Goal: Information Seeking & Learning: Learn about a topic

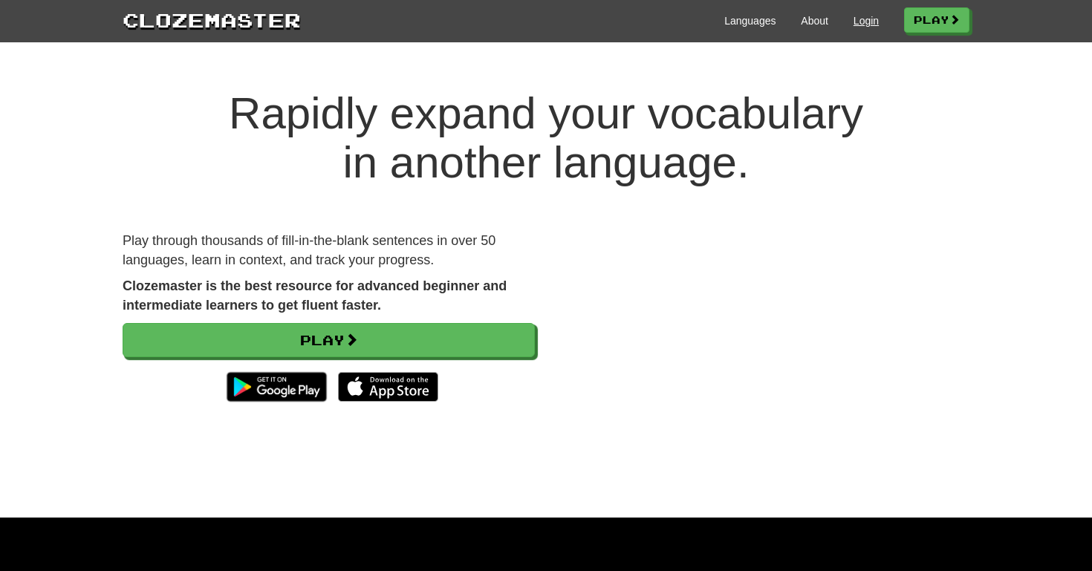
click at [854, 14] on link "Login" at bounding box center [866, 20] width 25 height 15
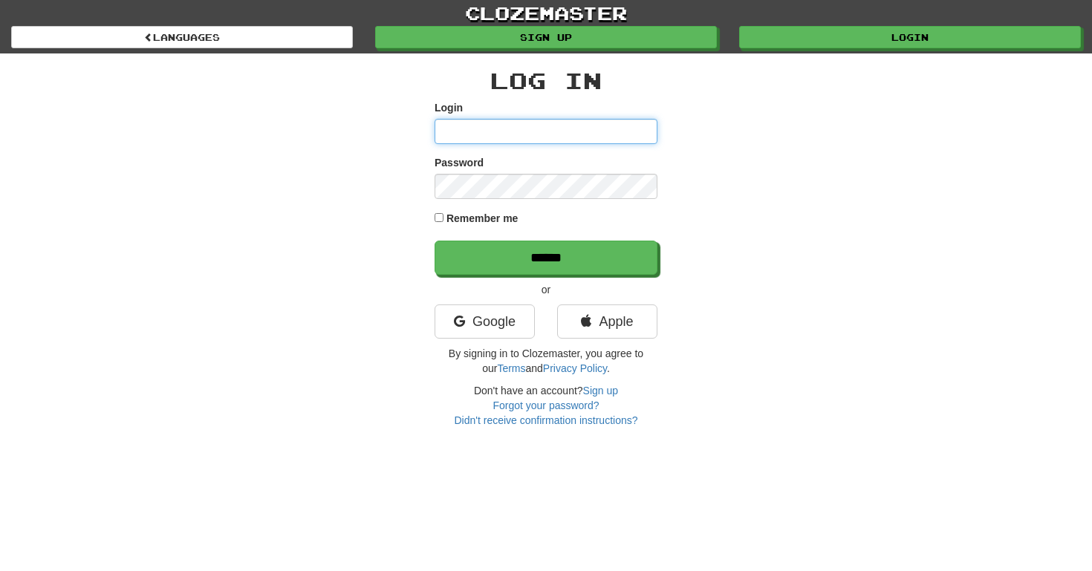
type input "**********"
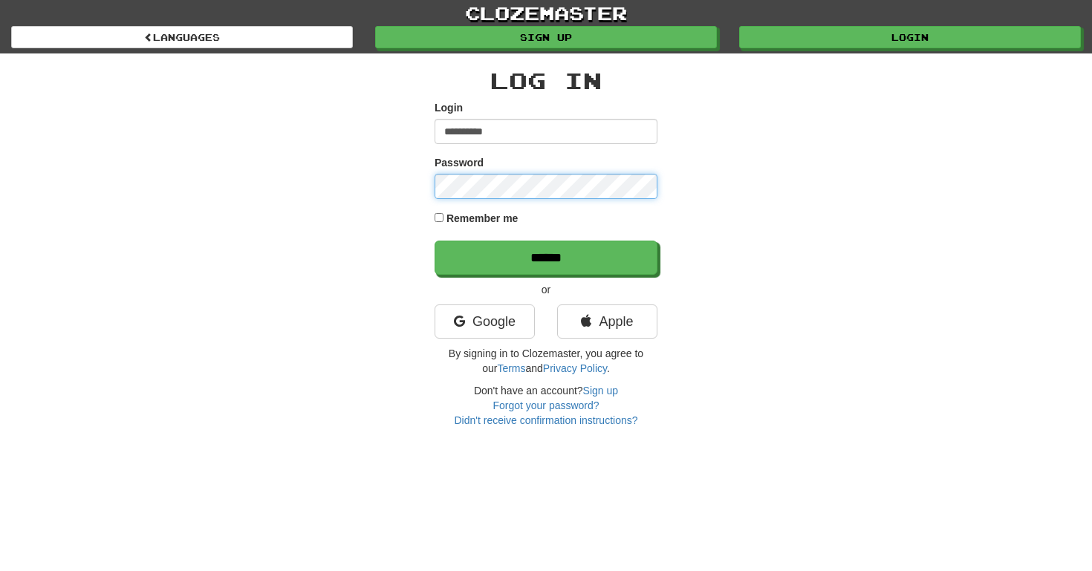
click at [546, 257] on input "******" at bounding box center [546, 258] width 223 height 34
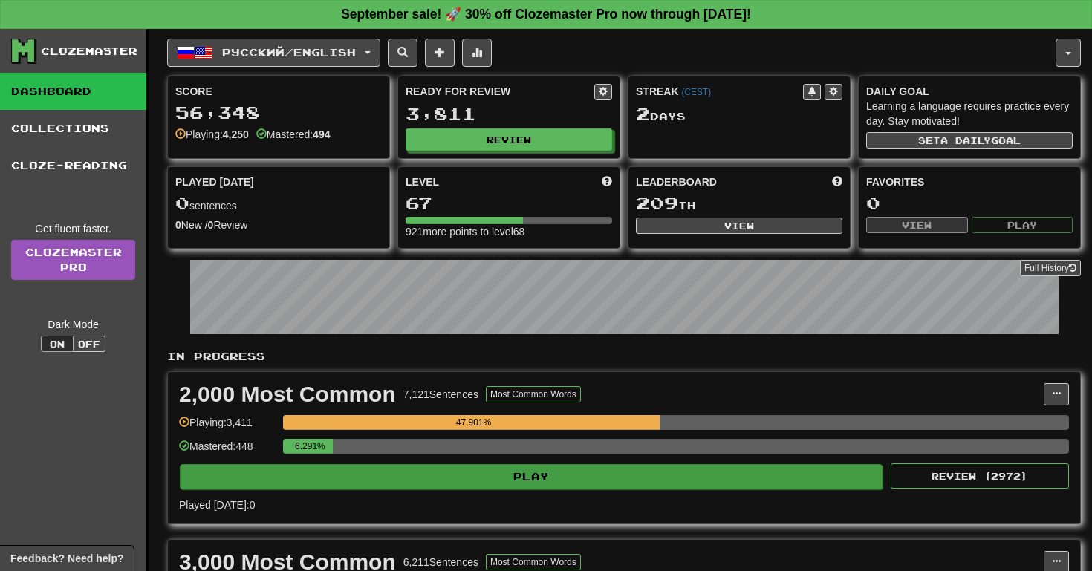
click at [498, 471] on button "Play" at bounding box center [531, 476] width 703 height 25
select select "**"
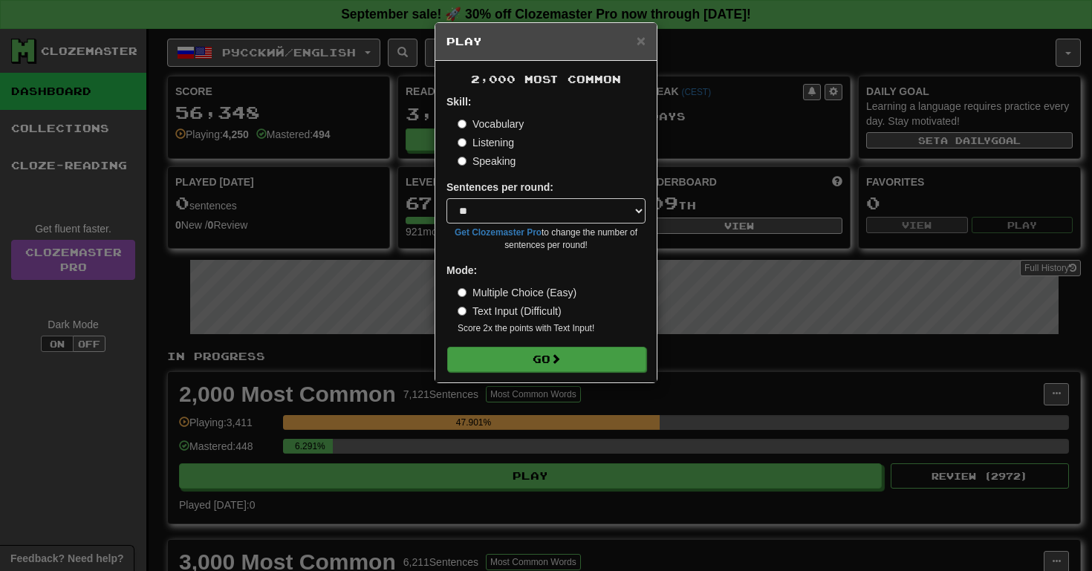
click at [542, 359] on button "Go" at bounding box center [546, 359] width 199 height 25
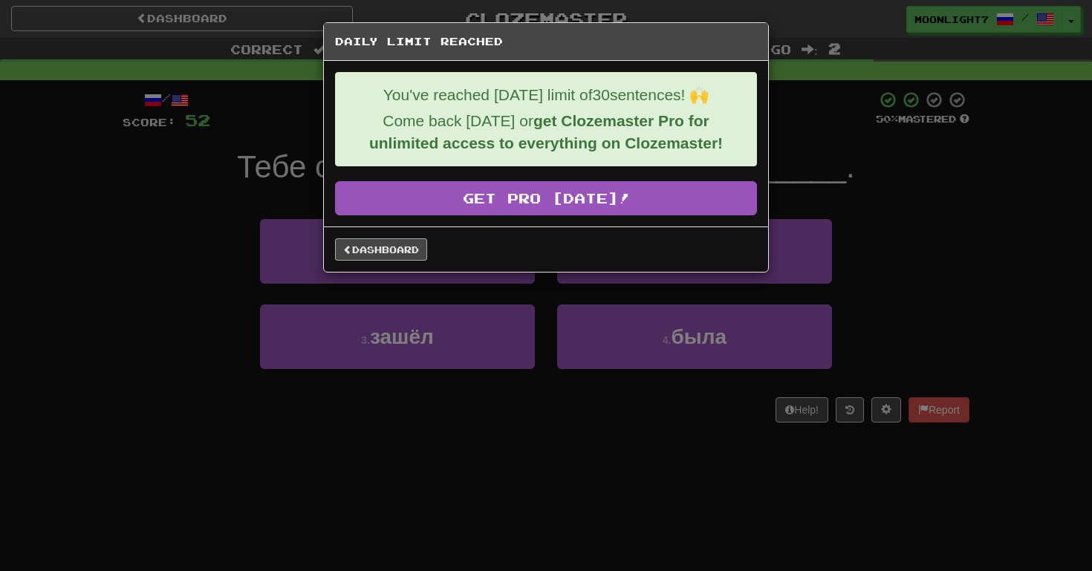
click at [355, 253] on link "Dashboard" at bounding box center [381, 249] width 92 height 22
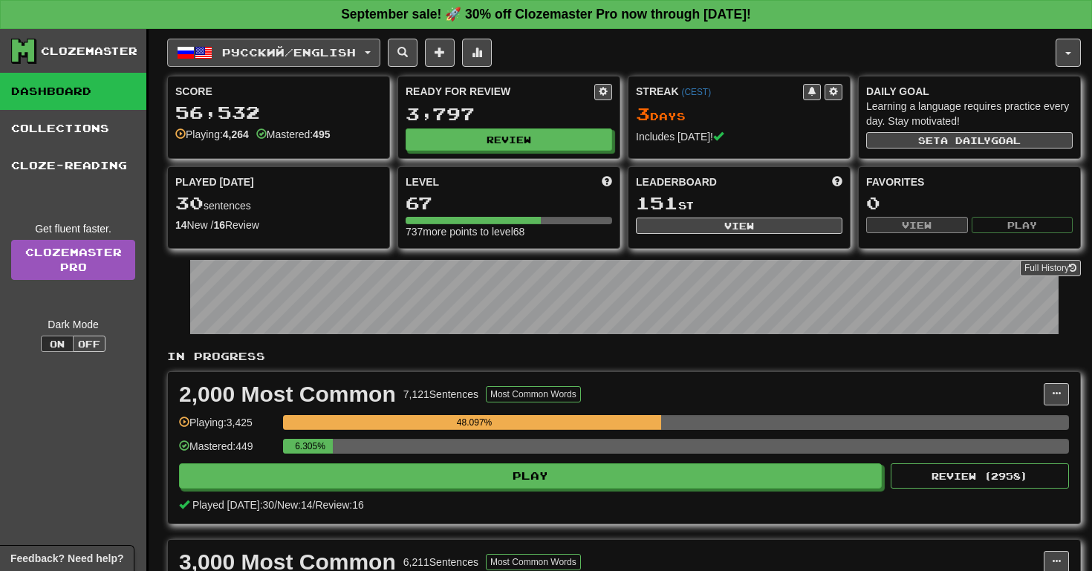
click at [325, 58] on span "Русский / English" at bounding box center [289, 52] width 134 height 13
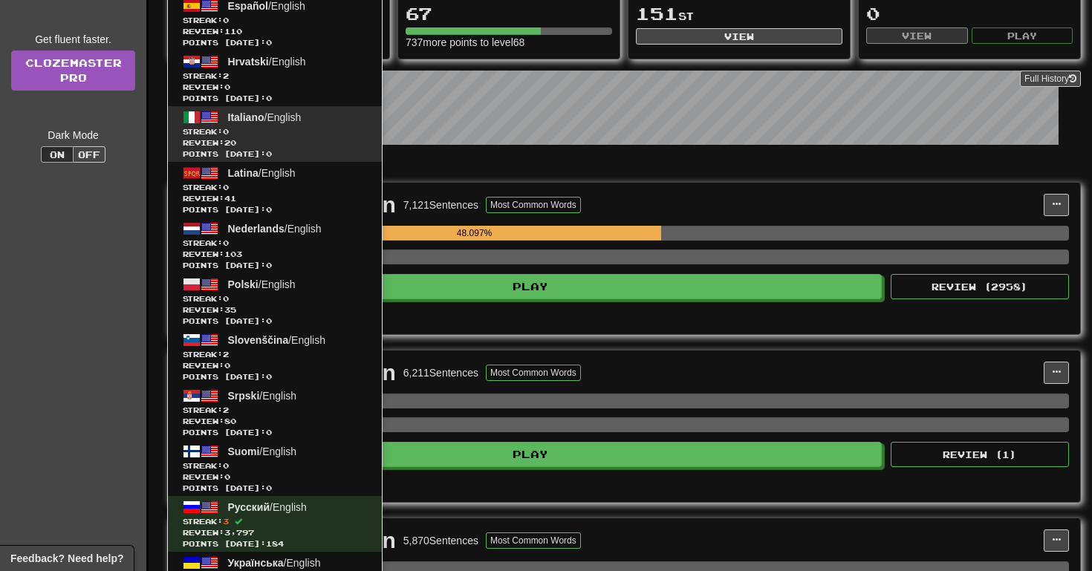
scroll to position [429, 0]
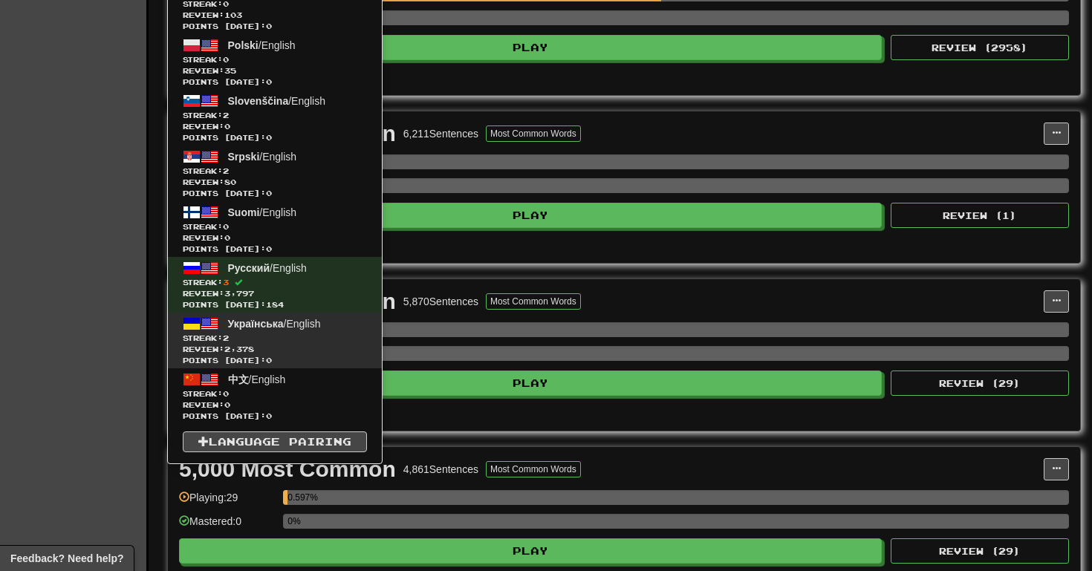
click at [316, 325] on span "Українська / English" at bounding box center [274, 324] width 93 height 12
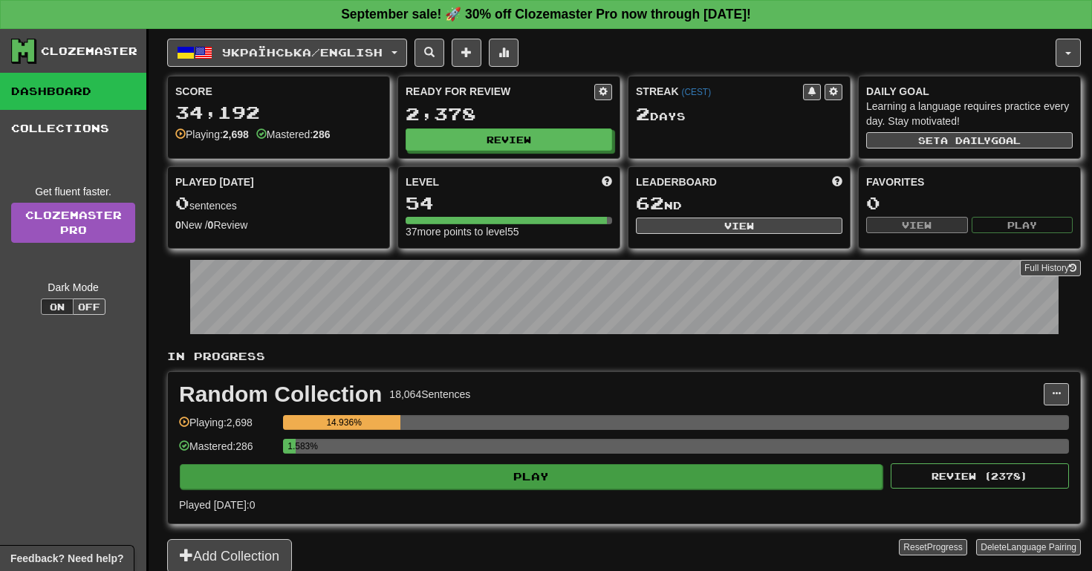
click at [507, 471] on button "Play" at bounding box center [531, 476] width 703 height 25
select select "**"
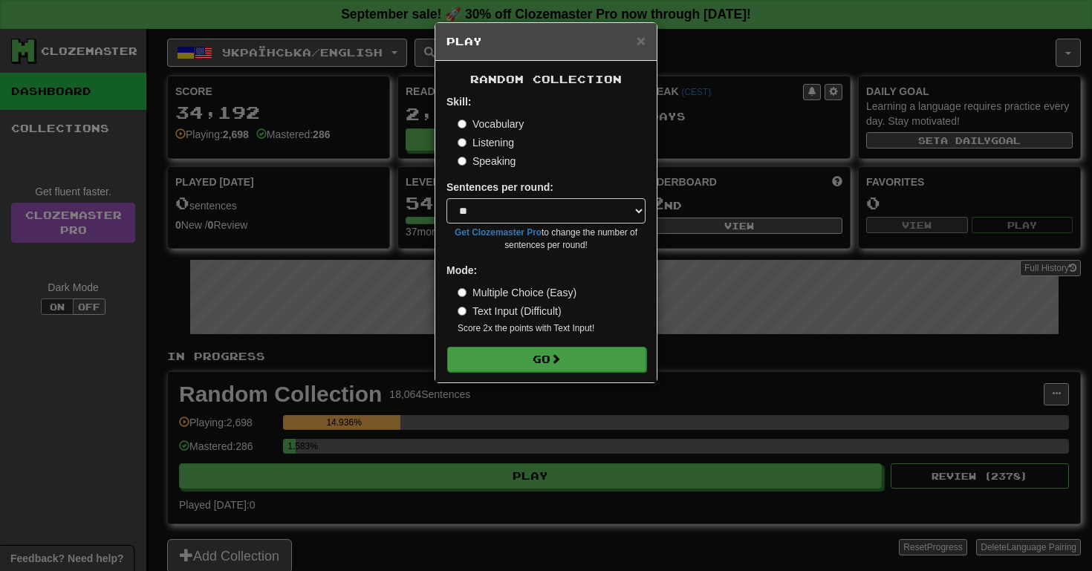
click at [562, 365] on button "Go" at bounding box center [546, 359] width 199 height 25
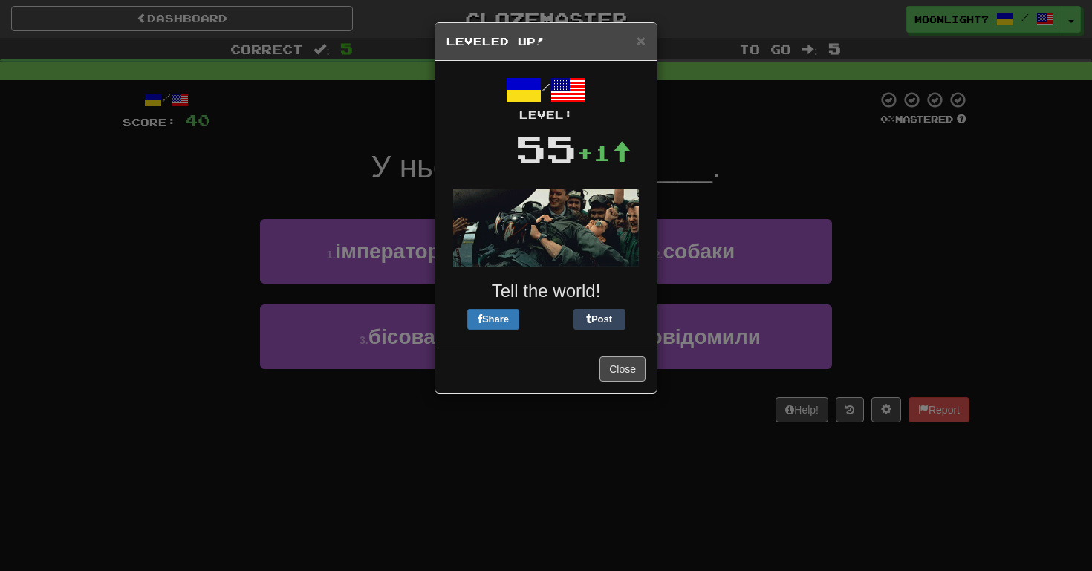
click at [621, 362] on button "Close" at bounding box center [623, 369] width 46 height 25
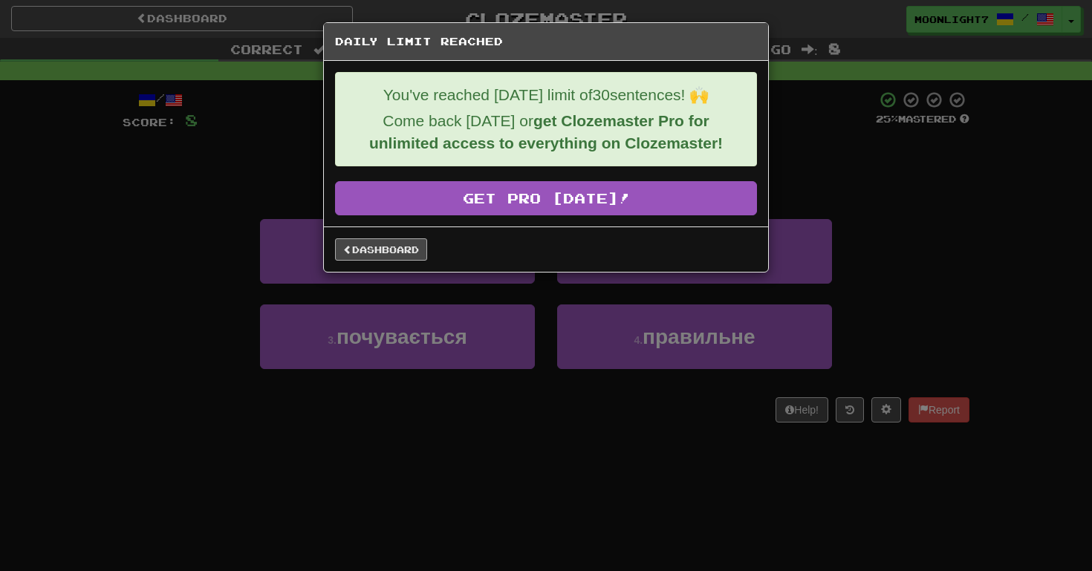
click at [416, 241] on link "Dashboard" at bounding box center [381, 249] width 92 height 22
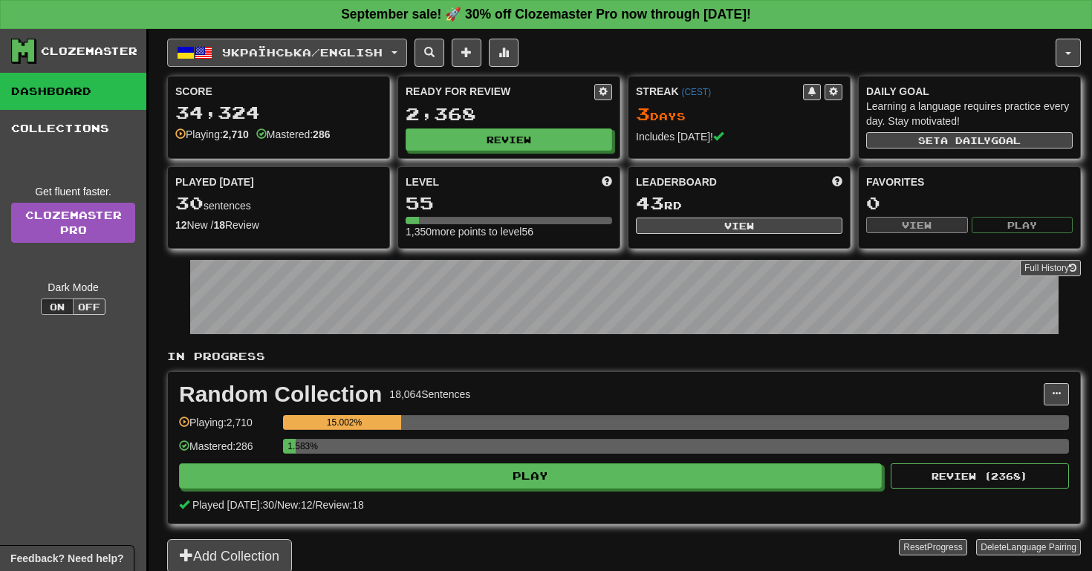
click at [335, 51] on span "Українська / English" at bounding box center [302, 52] width 160 height 13
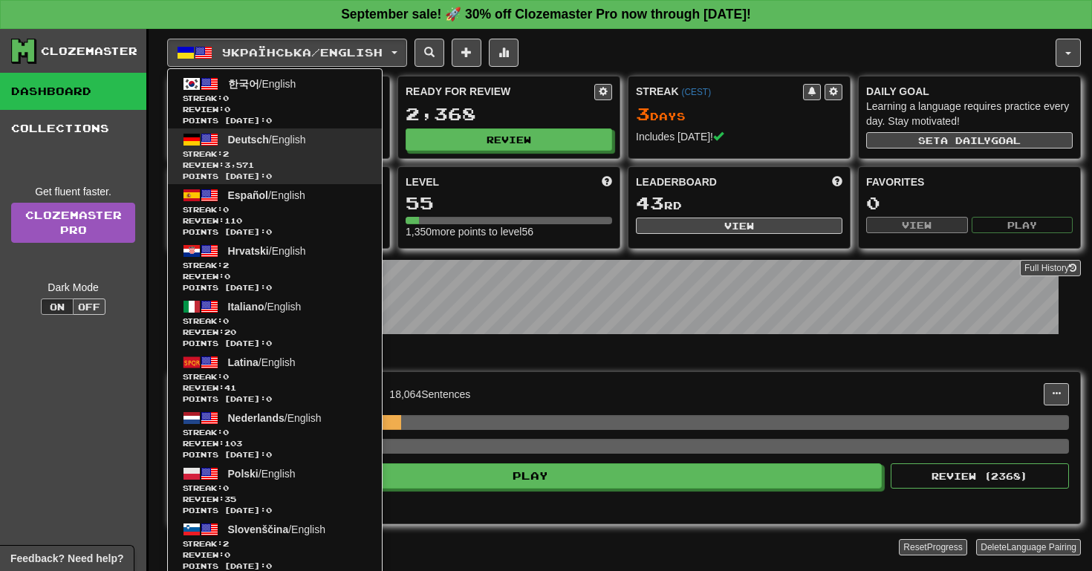
click at [332, 154] on span "Streak: 2" at bounding box center [275, 154] width 184 height 11
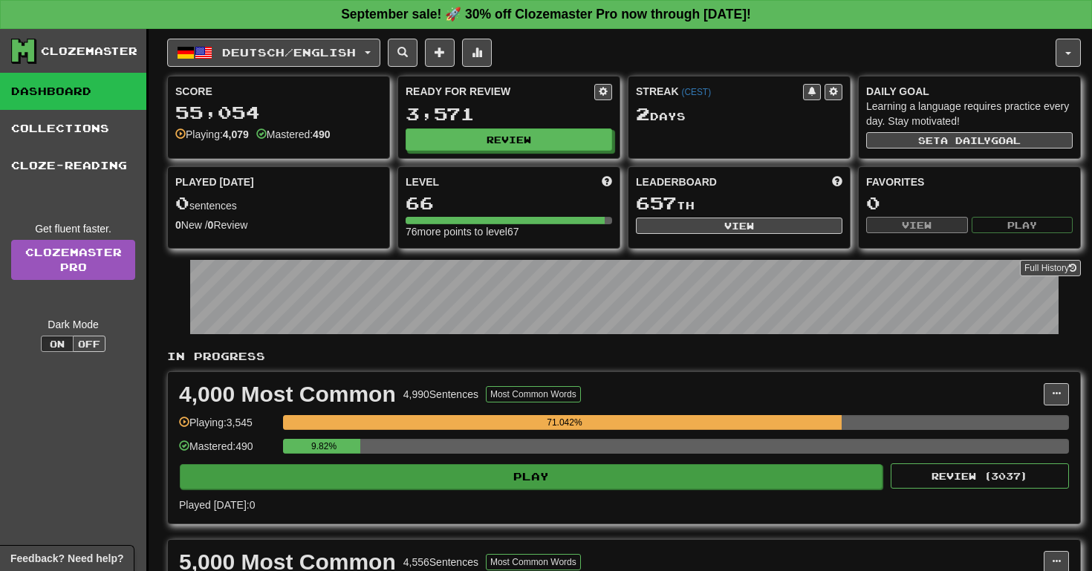
click at [519, 470] on button "Play" at bounding box center [531, 476] width 703 height 25
select select "**"
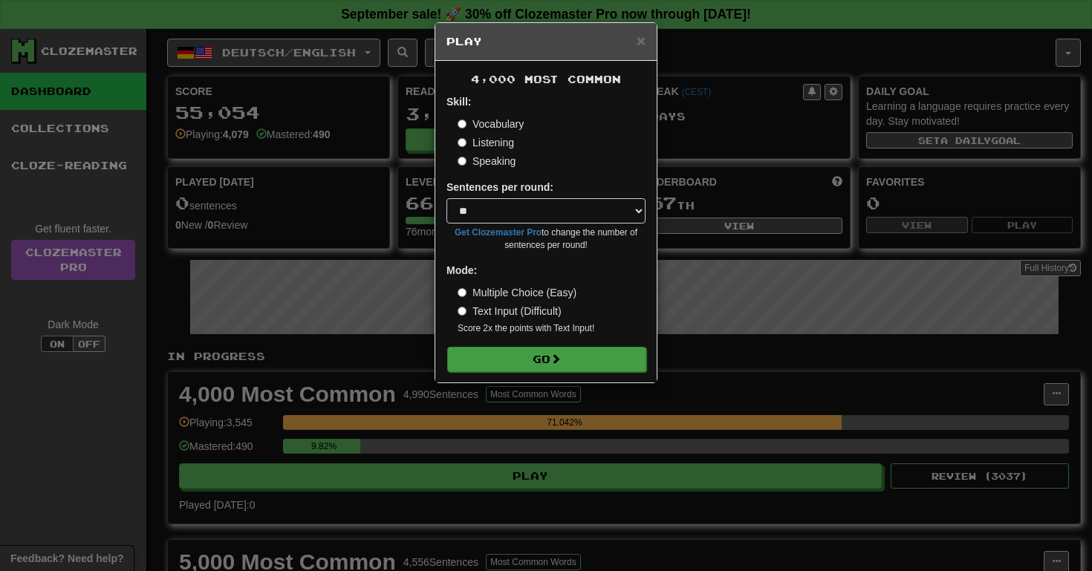
click at [544, 360] on button "Go" at bounding box center [546, 359] width 199 height 25
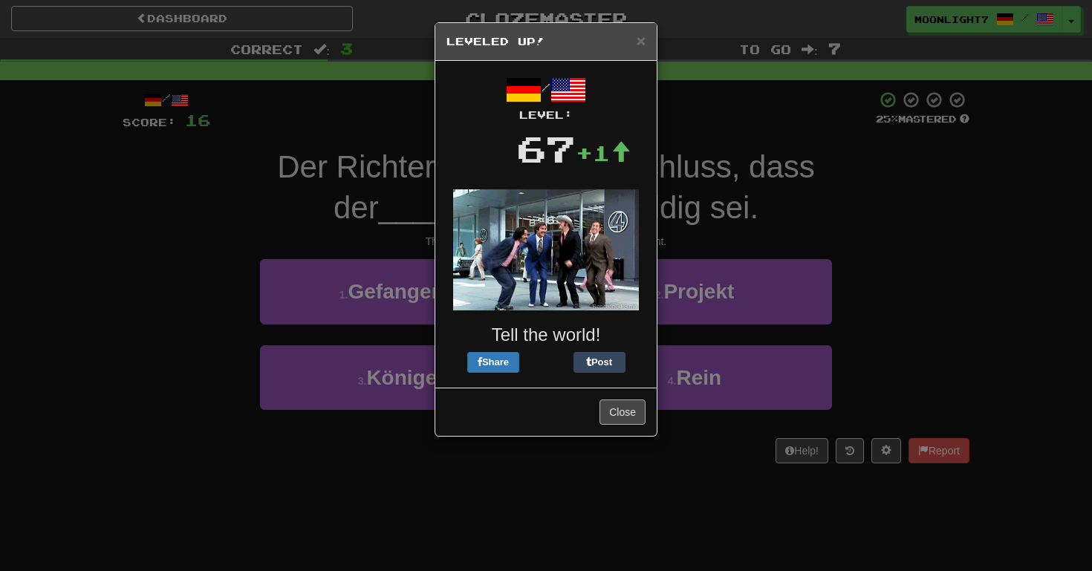
click at [609, 415] on button "Close" at bounding box center [623, 412] width 46 height 25
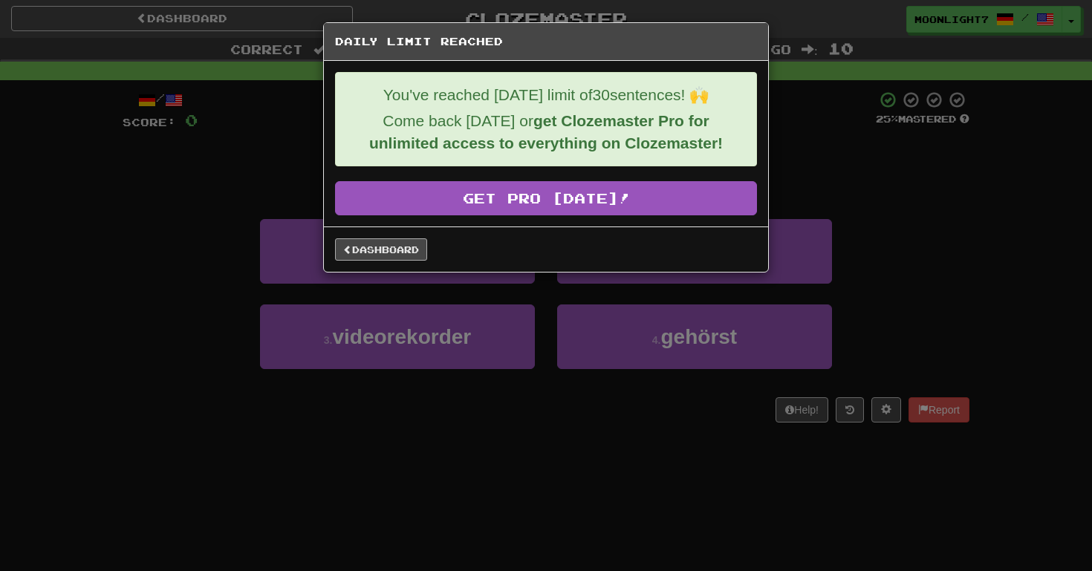
click at [392, 256] on link "Dashboard" at bounding box center [381, 249] width 92 height 22
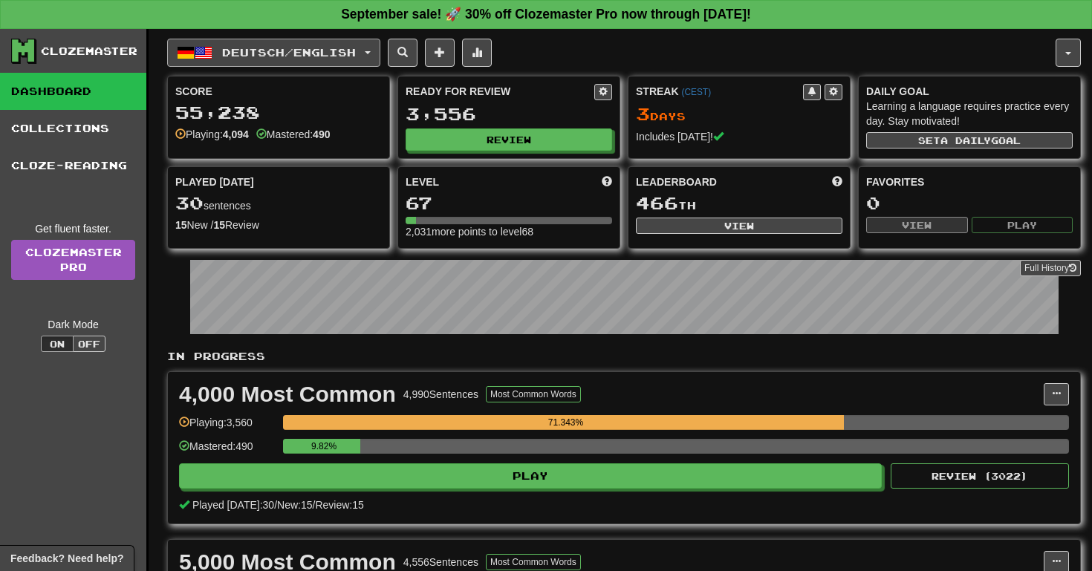
click at [316, 53] on span "Deutsch / English" at bounding box center [289, 52] width 134 height 13
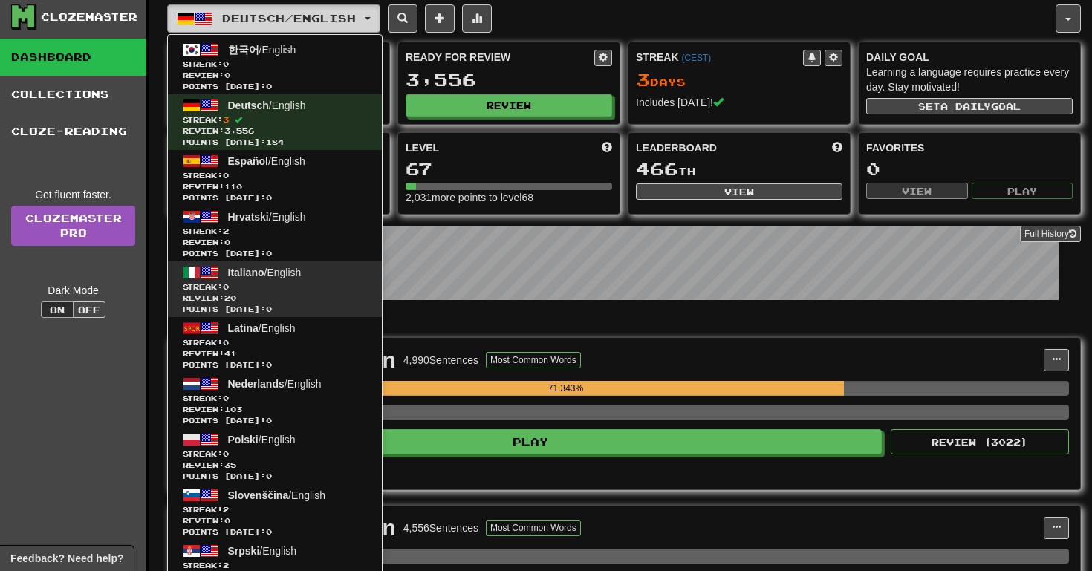
scroll to position [36, 0]
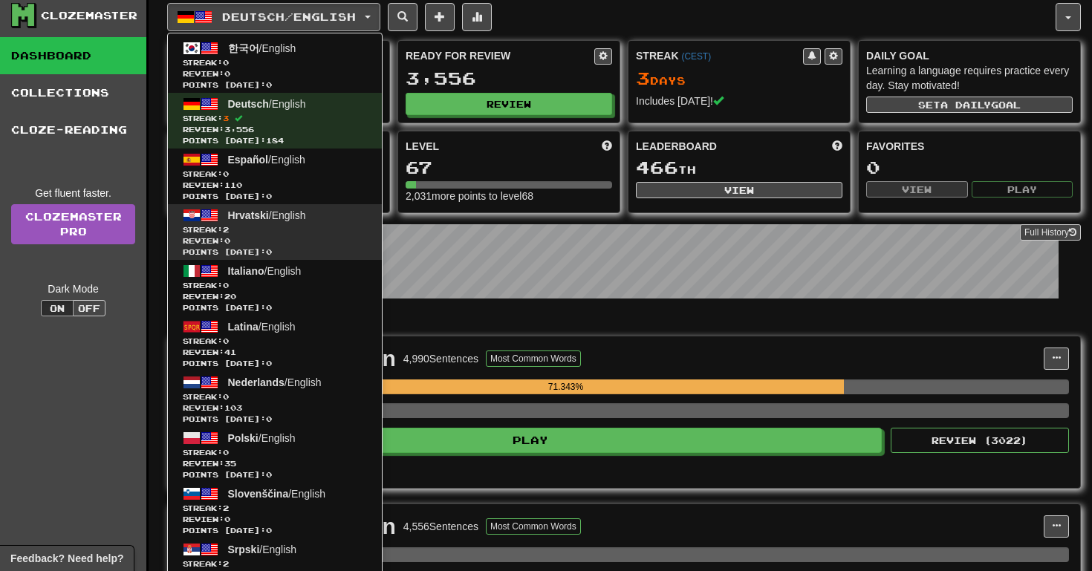
click at [315, 227] on span "Streak: 2" at bounding box center [275, 229] width 184 height 11
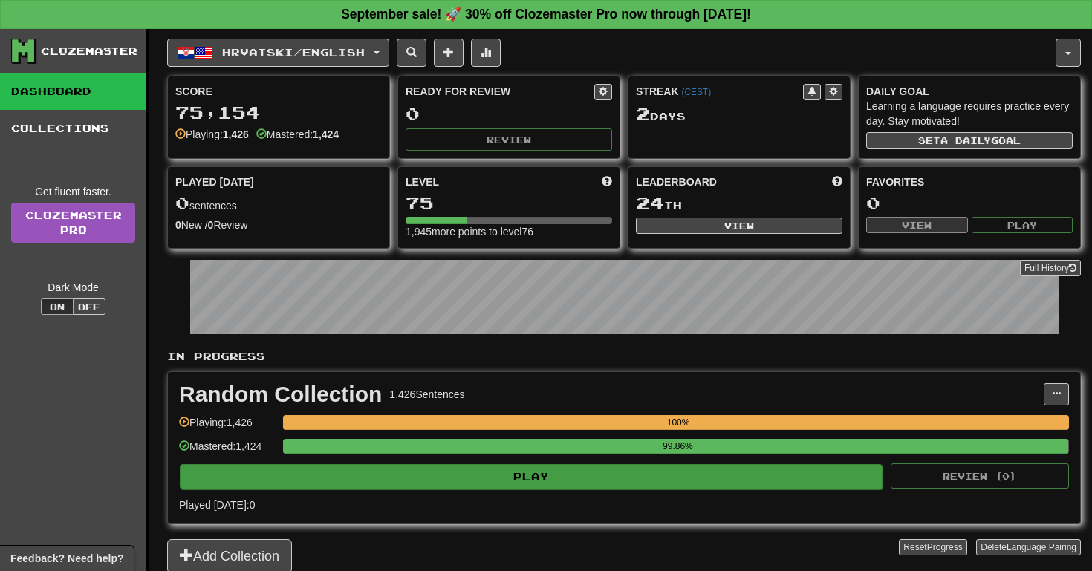
click at [507, 473] on button "Play" at bounding box center [531, 476] width 703 height 25
select select "**"
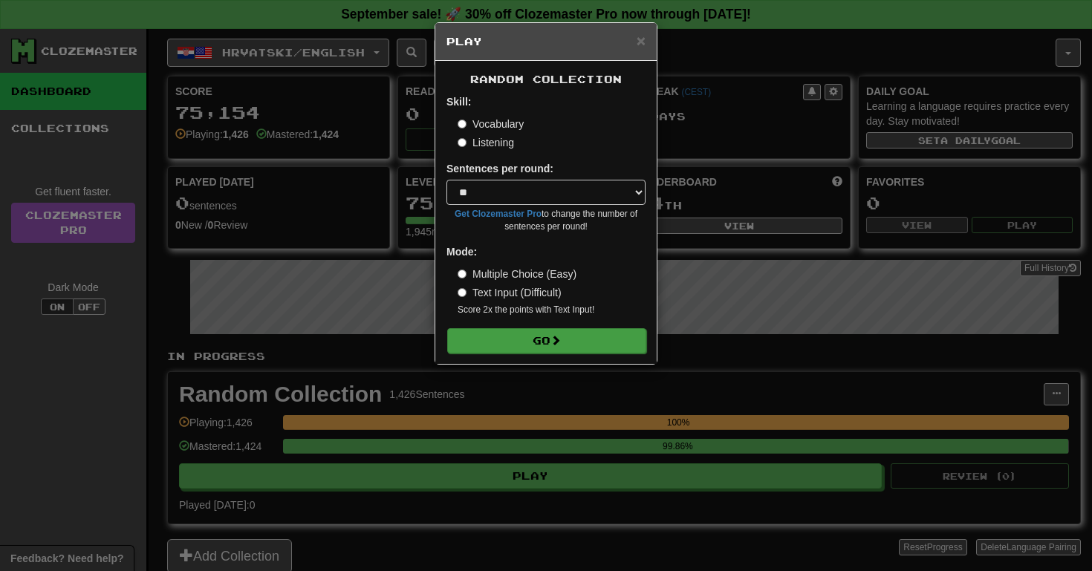
click at [559, 331] on button "Go" at bounding box center [546, 340] width 199 height 25
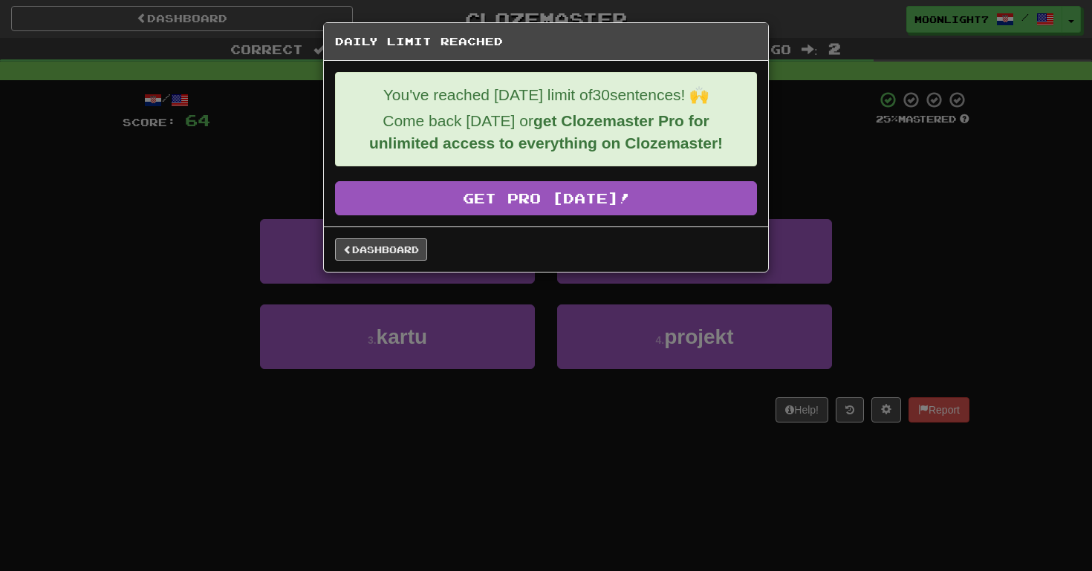
click at [422, 249] on link "Dashboard" at bounding box center [381, 249] width 92 height 22
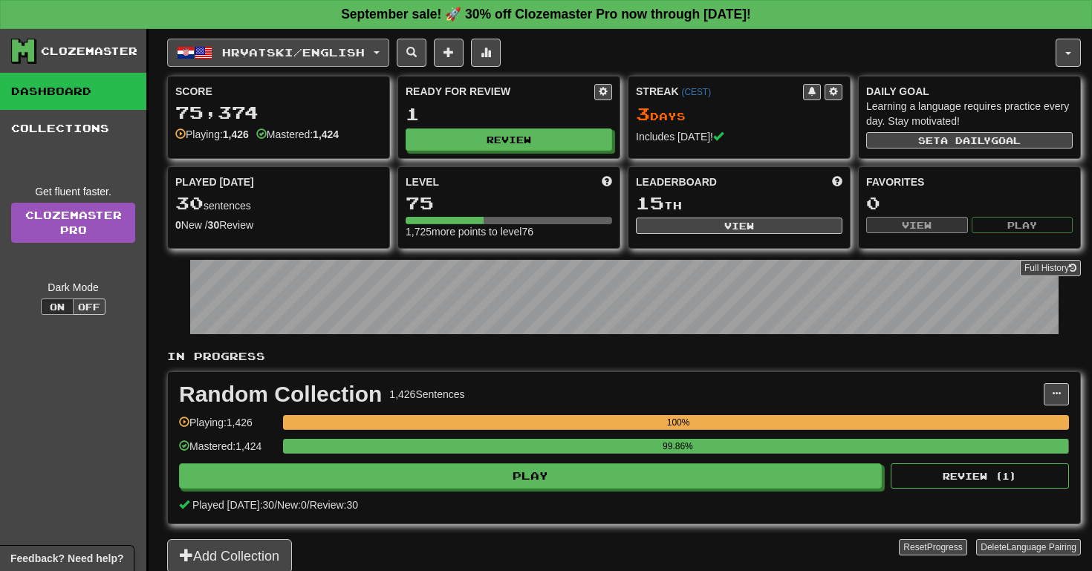
click at [267, 57] on span "Hrvatski / English" at bounding box center [293, 52] width 143 height 13
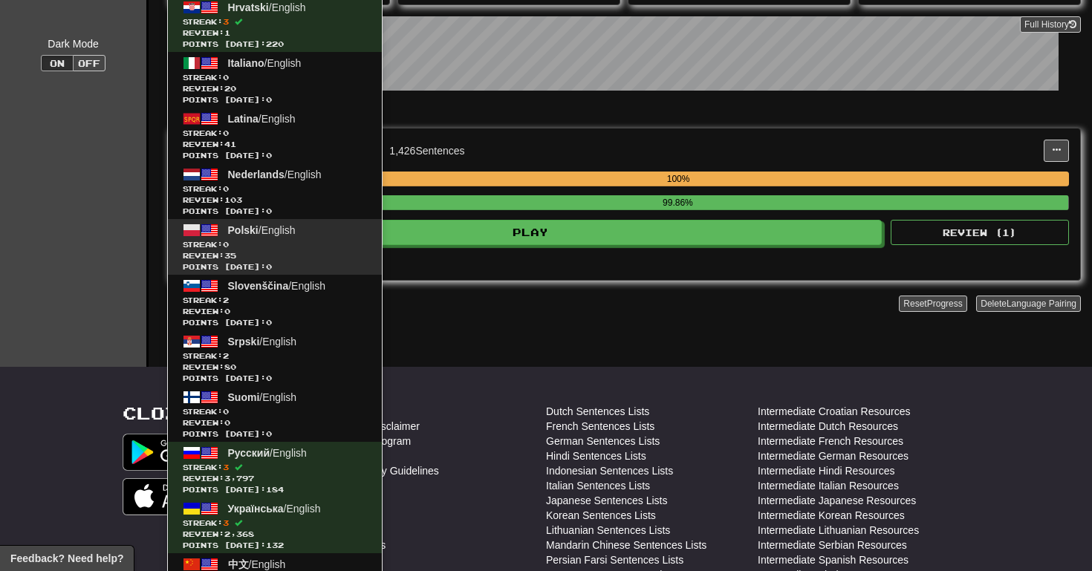
scroll to position [315, 0]
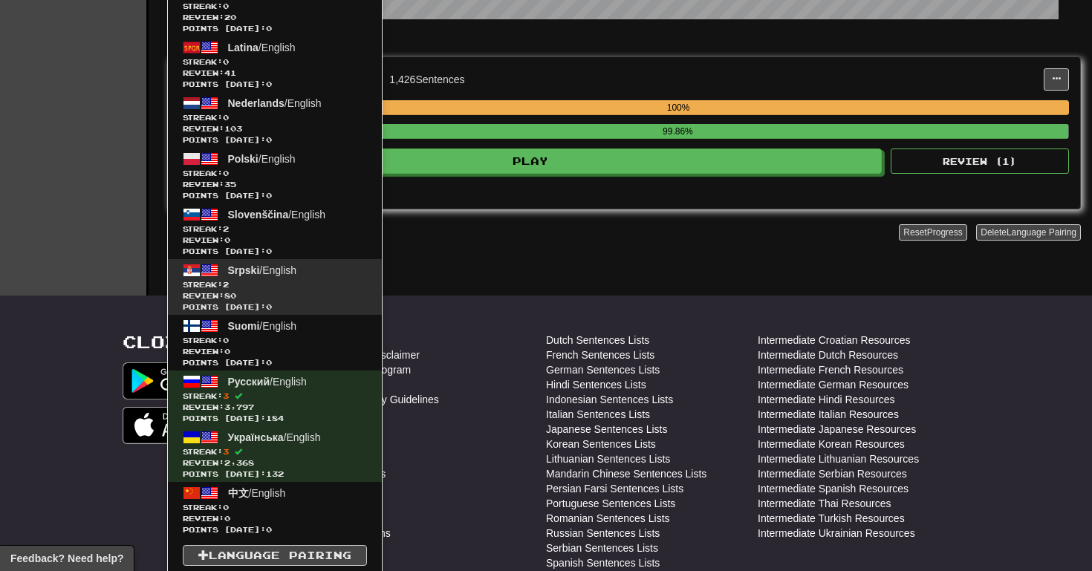
click at [285, 282] on span "Streak: 2" at bounding box center [275, 284] width 184 height 11
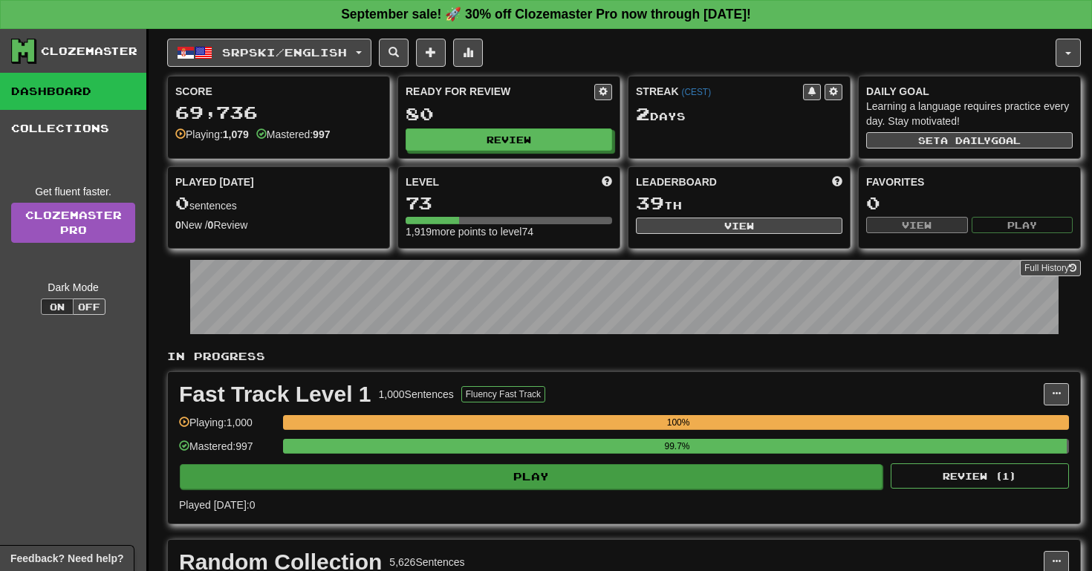
click at [443, 487] on button "Play" at bounding box center [531, 476] width 703 height 25
select select "**"
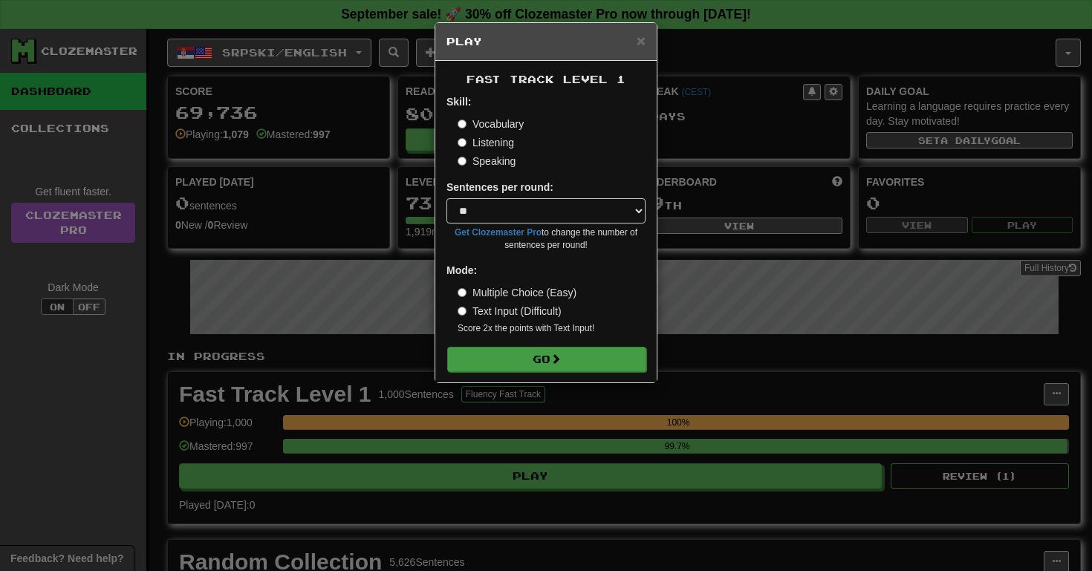
click at [504, 351] on button "Go" at bounding box center [546, 359] width 199 height 25
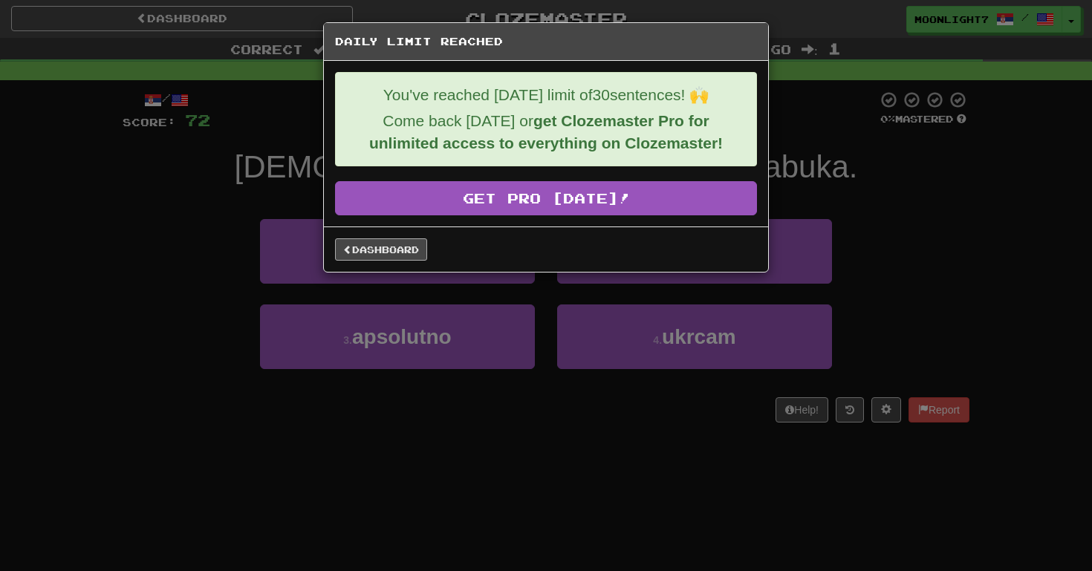
click at [371, 260] on link "Dashboard" at bounding box center [381, 249] width 92 height 22
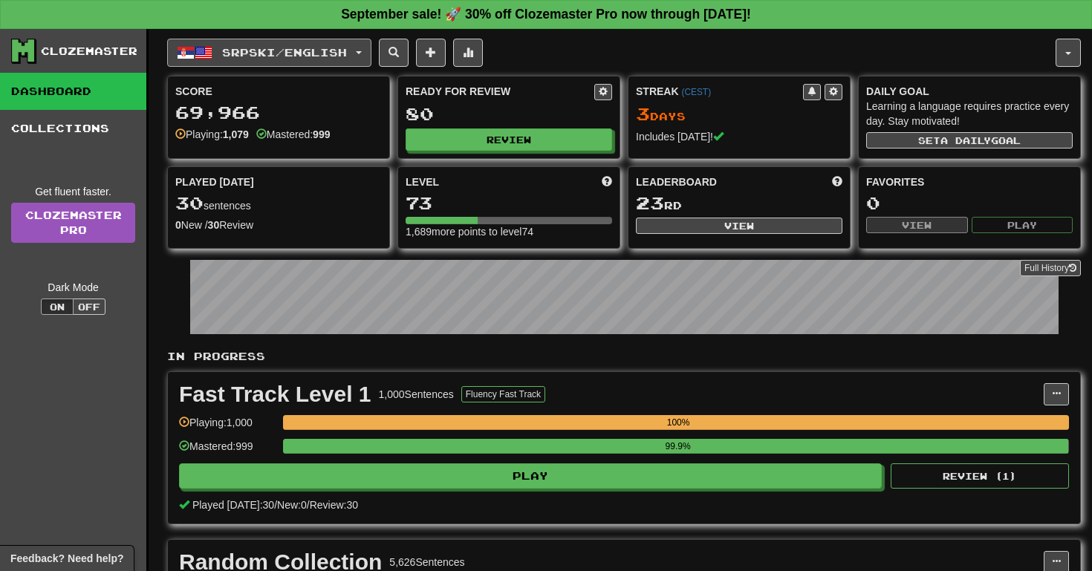
click at [267, 50] on span "Srpski / English" at bounding box center [284, 52] width 125 height 13
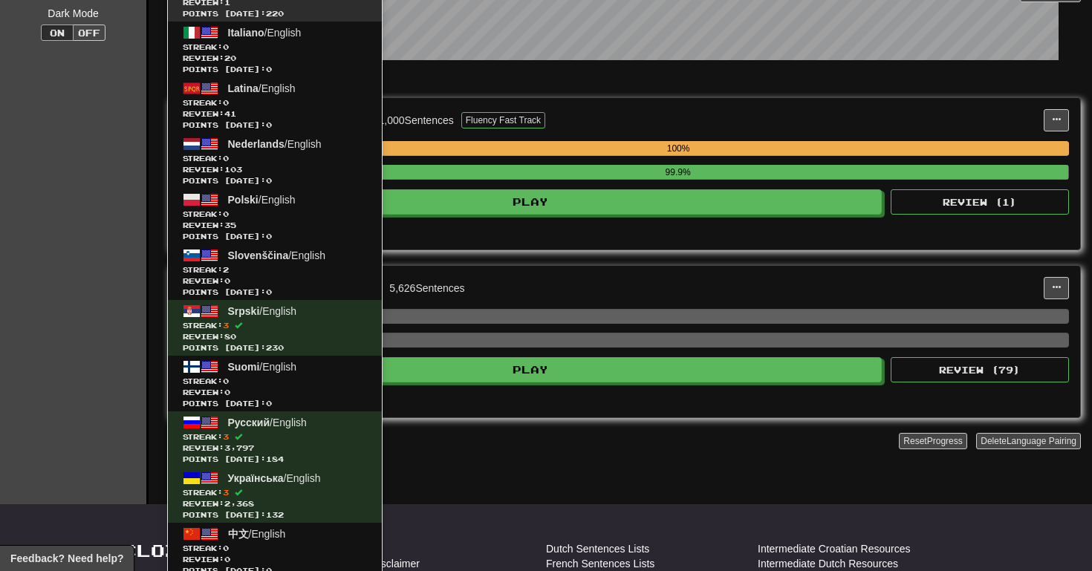
scroll to position [293, 0]
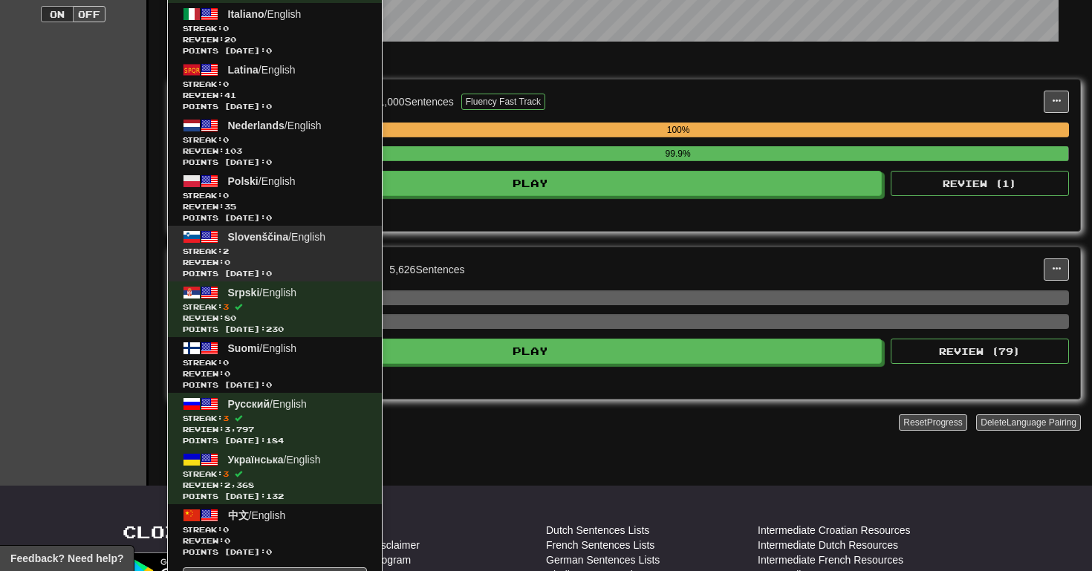
click at [321, 250] on span "Streak: 2" at bounding box center [275, 251] width 184 height 11
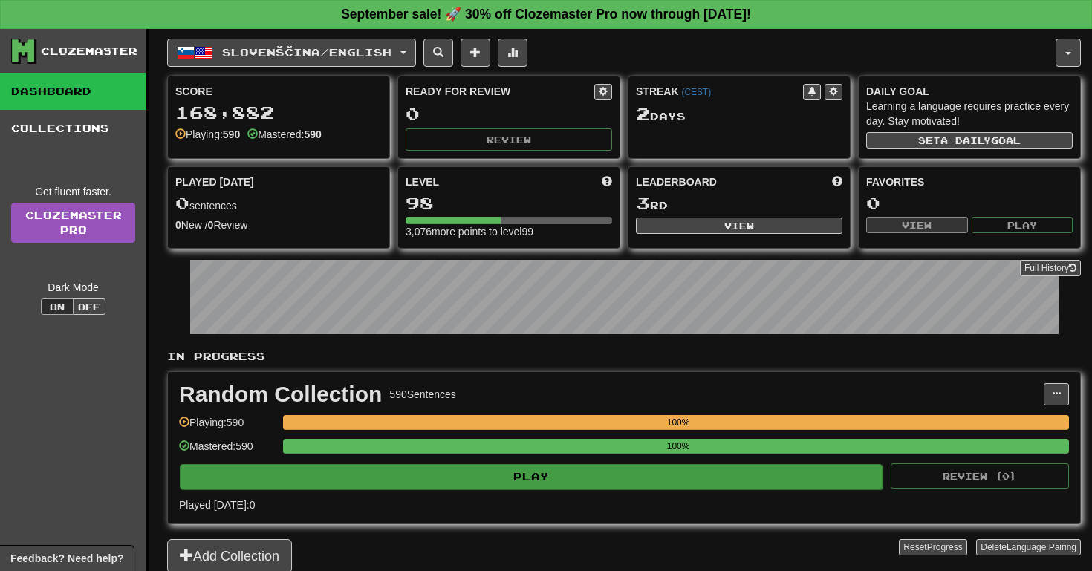
click at [475, 470] on button "Play" at bounding box center [531, 476] width 703 height 25
select select "**"
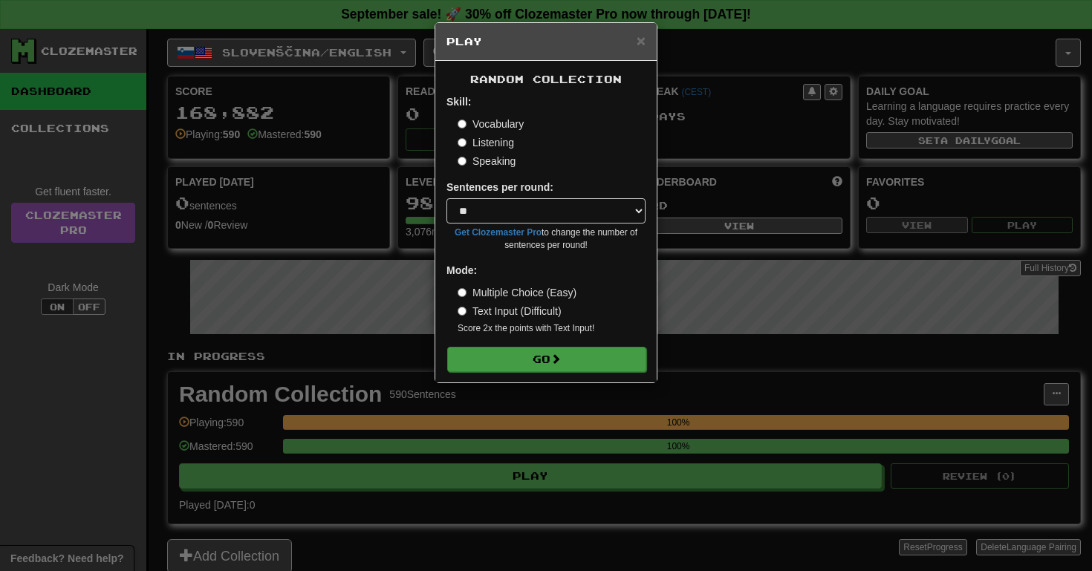
click at [527, 356] on button "Go" at bounding box center [546, 359] width 199 height 25
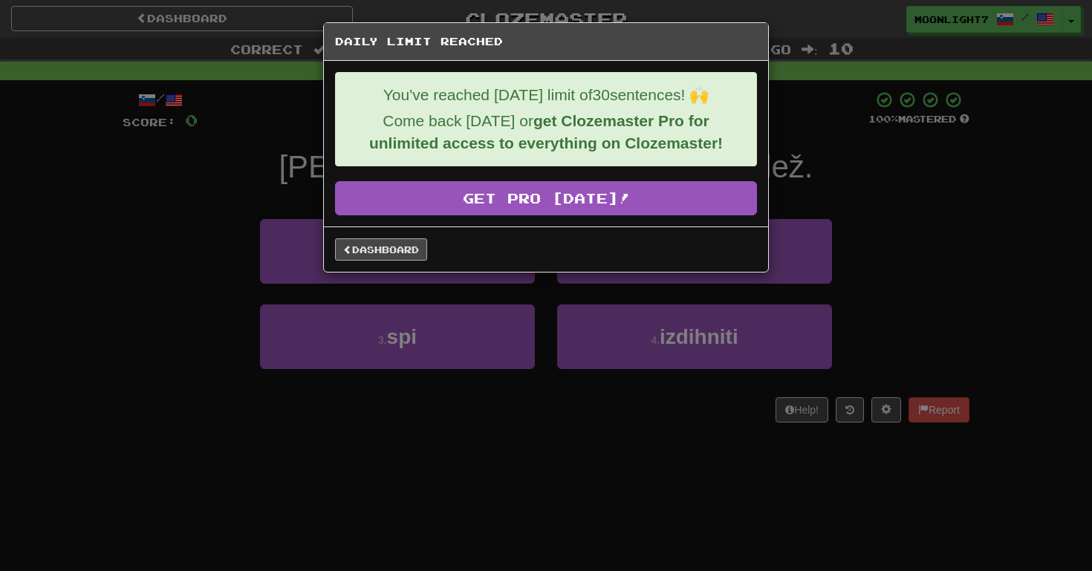
click at [415, 244] on link "Dashboard" at bounding box center [381, 249] width 92 height 22
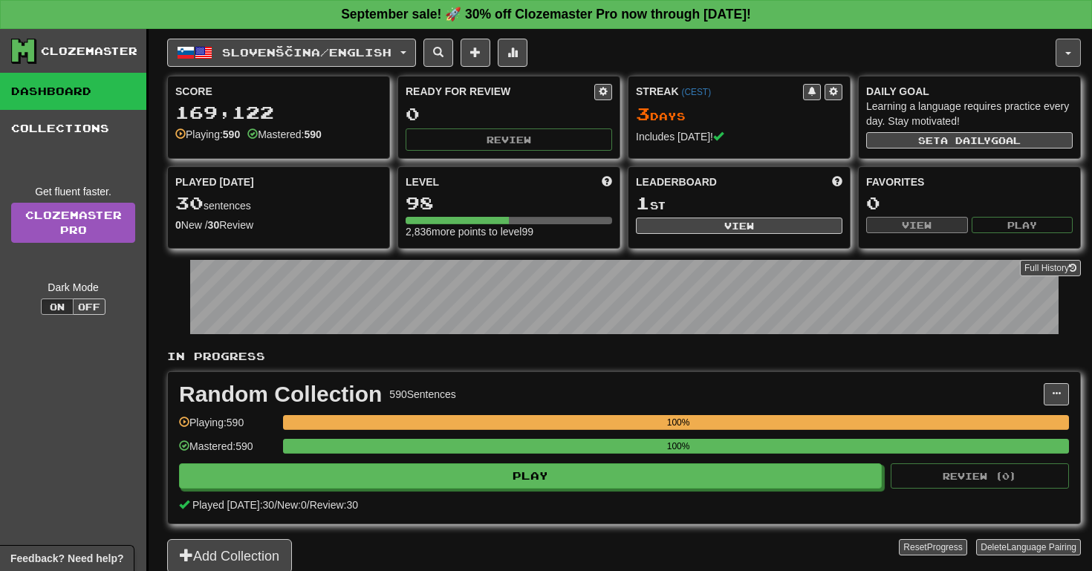
click at [1073, 54] on button "button" at bounding box center [1068, 53] width 25 height 28
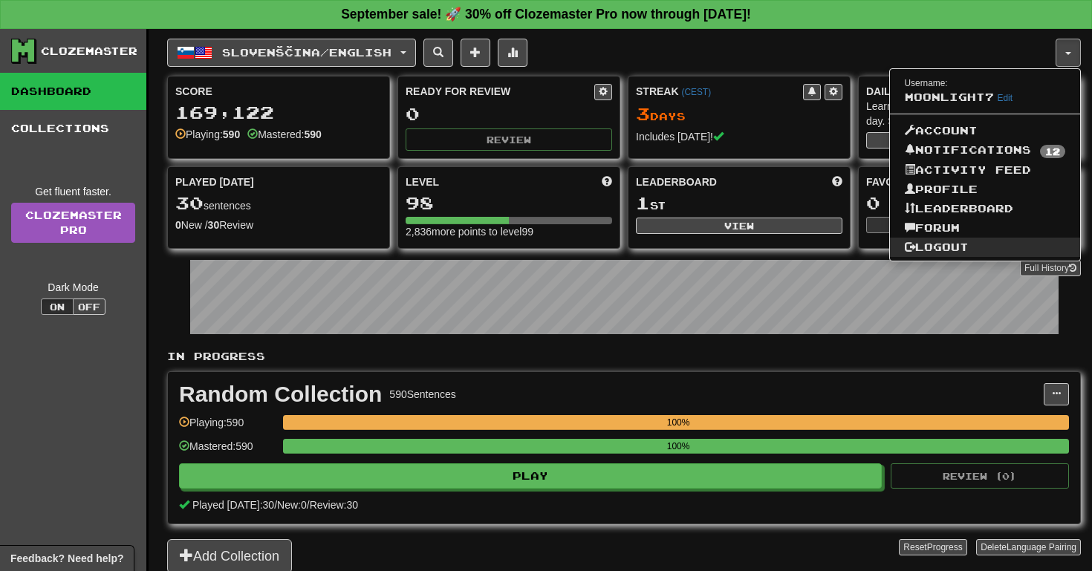
click at [975, 238] on link "Logout" at bounding box center [985, 247] width 191 height 19
